Goal: Task Accomplishment & Management: Manage account settings

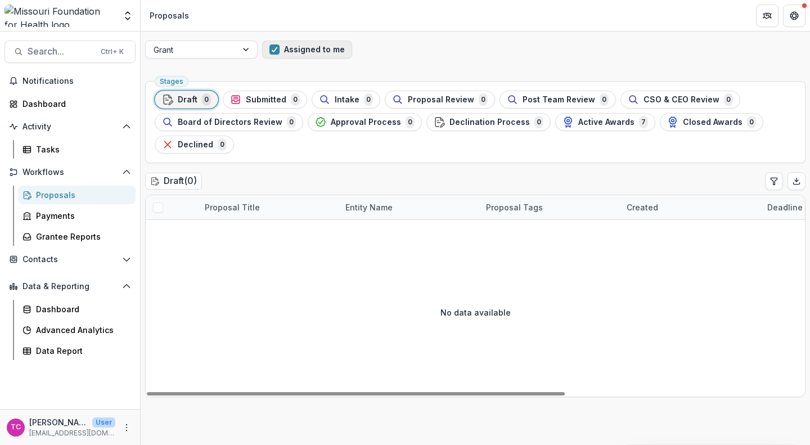
click at [301, 52] on button "Assigned to me" at bounding box center [307, 50] width 90 height 18
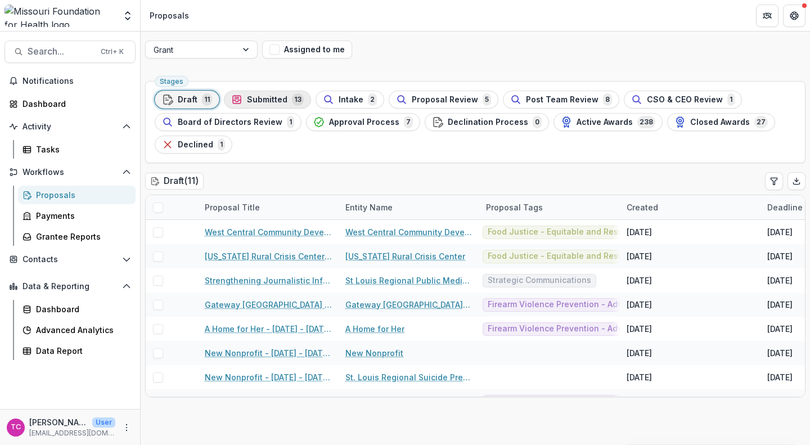
click at [267, 104] on span "Submitted" at bounding box center [267, 100] width 41 height 10
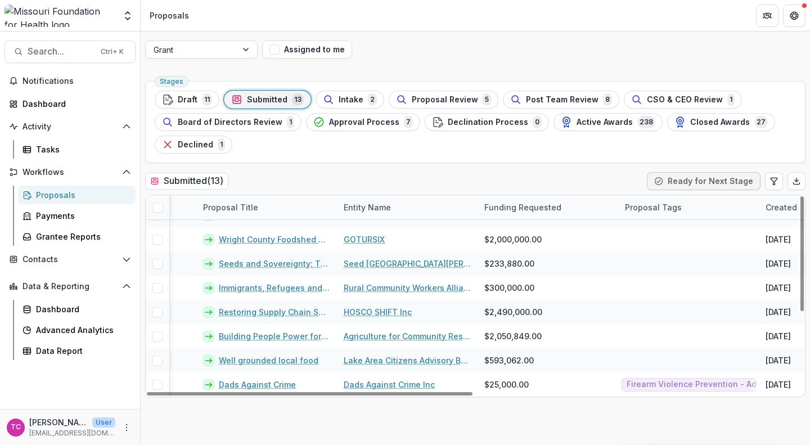
scroll to position [138, 1]
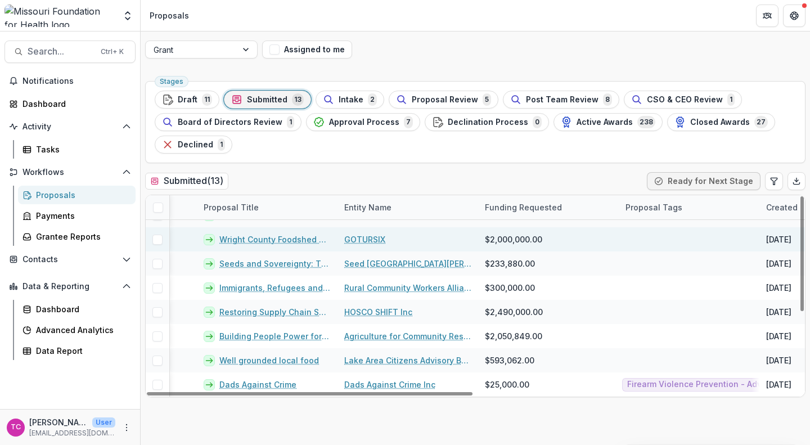
click at [362, 235] on link "GOTURSIX" at bounding box center [364, 239] width 41 height 12
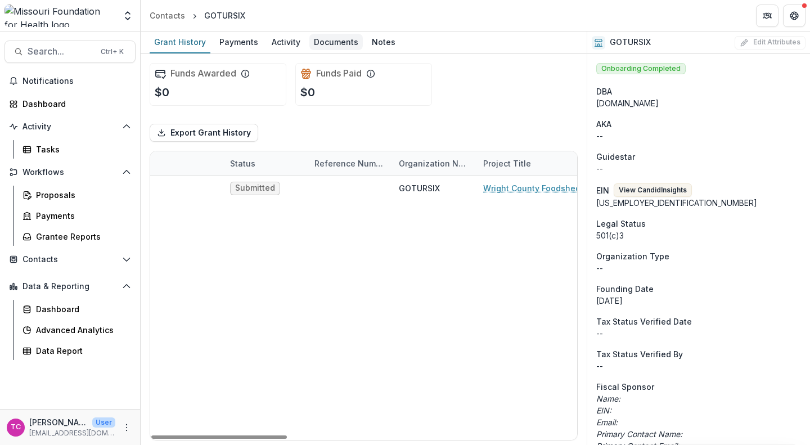
click at [337, 36] on div "Documents" at bounding box center [335, 42] width 53 height 16
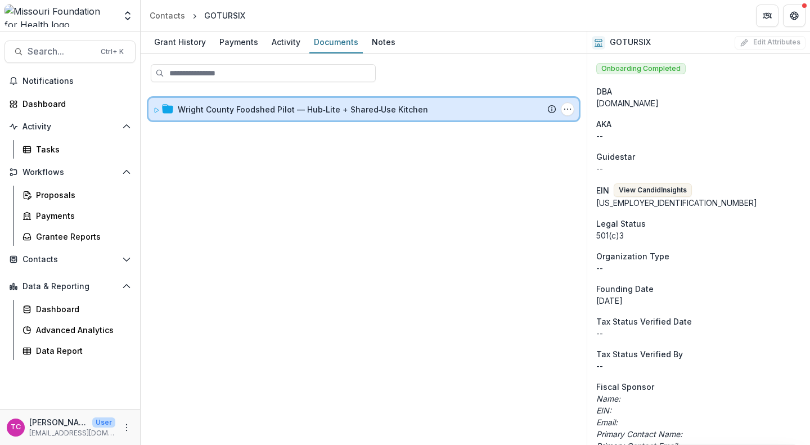
click at [241, 102] on div "Wright County Foodshed Pilot — Hub‑Lite + Shared‑Use Kitchen Submission Temelio…" at bounding box center [364, 109] width 430 height 23
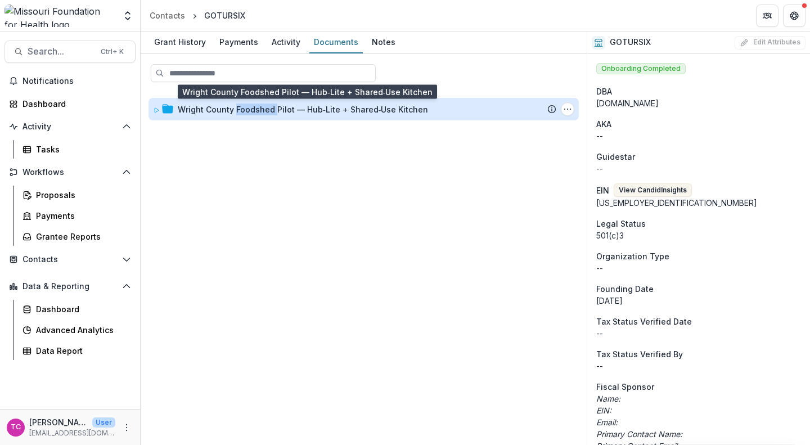
click at [209, 115] on div "Wright County Foodshed Pilot — Hub‑Lite + Shared‑Use Kitchen" at bounding box center [303, 110] width 250 height 12
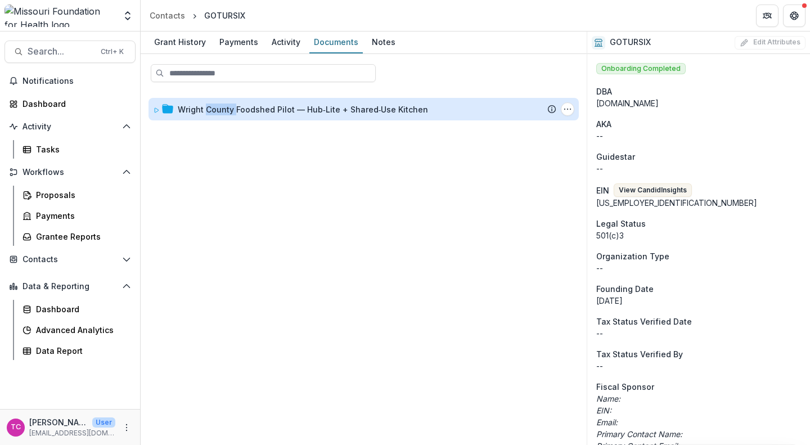
click at [209, 115] on div "Wright County Foodshed Pilot — Hub‑Lite + Shared‑Use Kitchen" at bounding box center [303, 110] width 250 height 12
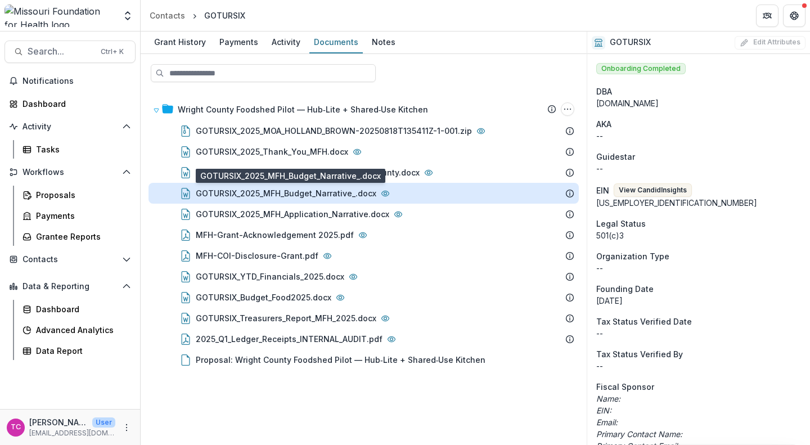
click at [228, 188] on div "GOTURSIX_2025_MFH_Budget_Narrative_.docx" at bounding box center [286, 193] width 181 height 12
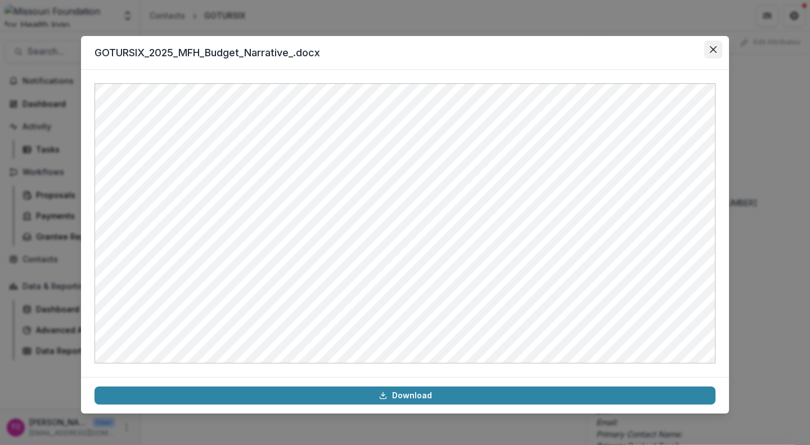
click at [716, 46] on button "Close" at bounding box center [713, 50] width 18 height 18
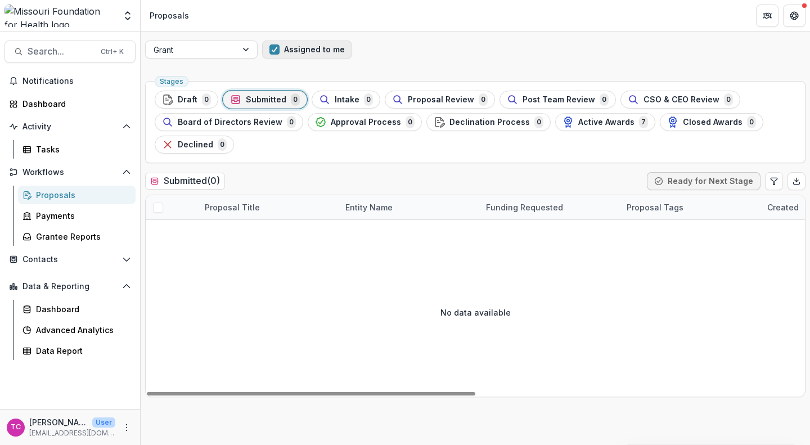
click at [295, 58] on button "Assigned to me" at bounding box center [307, 50] width 90 height 18
